Goal: Check status: Check status

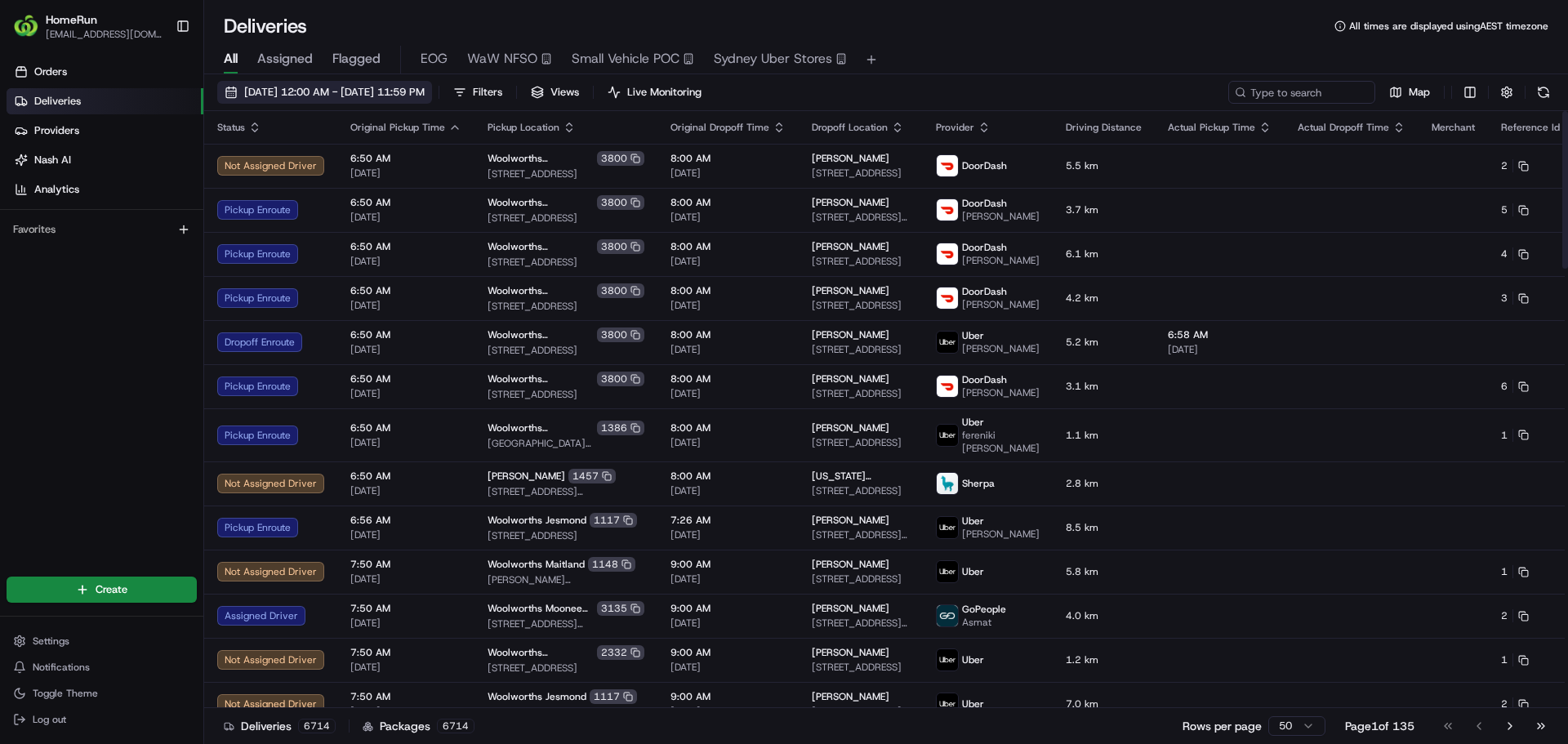
click at [392, 91] on span "[DATE] 12:00 AM - [DATE] 11:59 PM" at bounding box center [334, 93] width 180 height 15
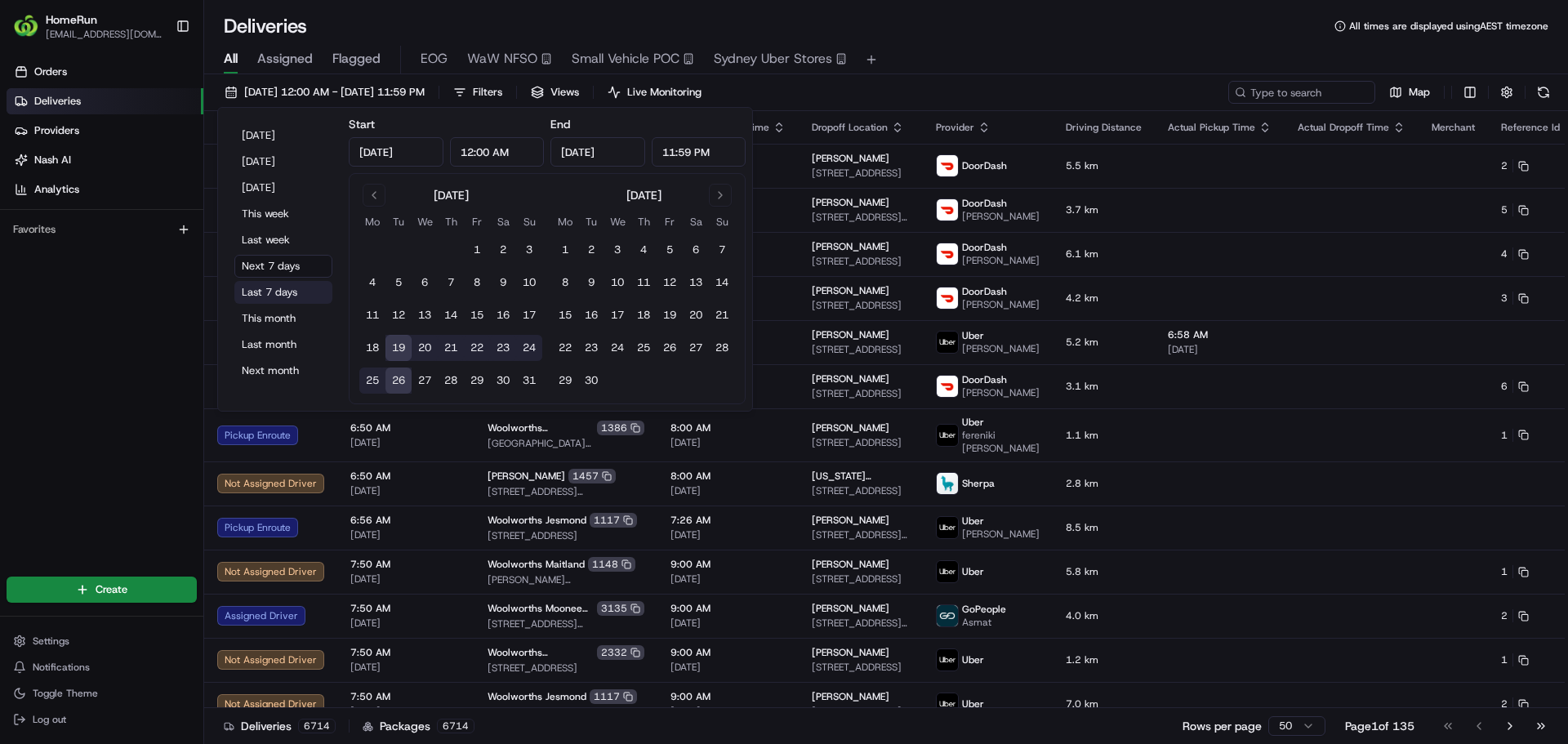
click at [273, 284] on button "Last 7 days" at bounding box center [283, 292] width 98 height 23
type input "[DATE]"
